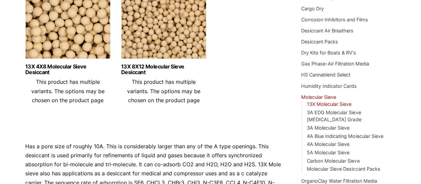
scroll to position [116, 0]
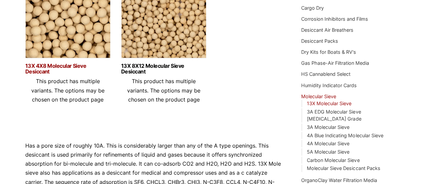
click at [47, 67] on link "13X 4X8 Molecular Sieve Desiccant" at bounding box center [67, 68] width 85 height 11
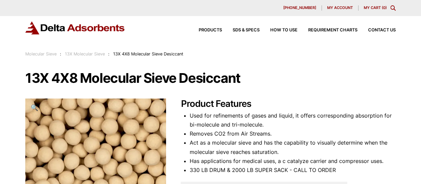
click at [245, 27] on div "Products SDS & SPECS How to Use Requirement Charts Contact Us" at bounding box center [292, 30] width 213 height 10
click at [243, 32] on span "SDS & SPECS" at bounding box center [246, 30] width 27 height 4
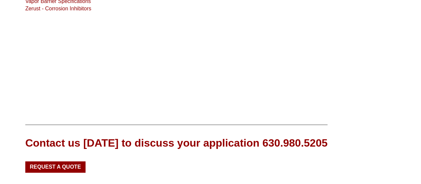
scroll to position [252, 0]
